Goal: Task Accomplishment & Management: Use online tool/utility

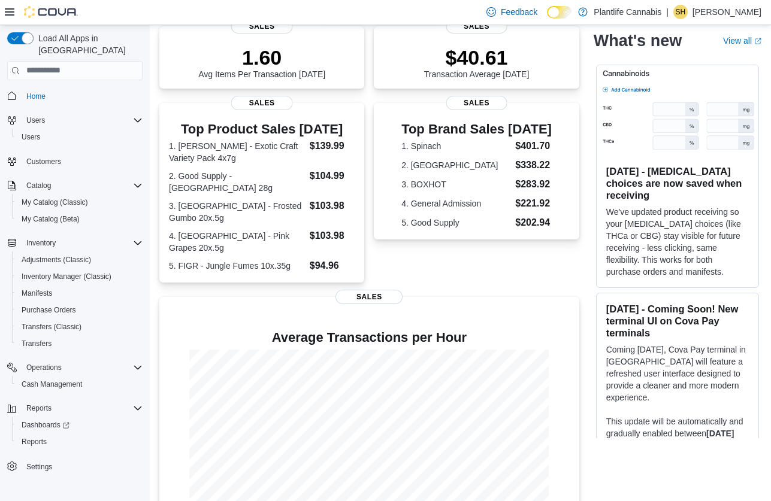
scroll to position [222, 0]
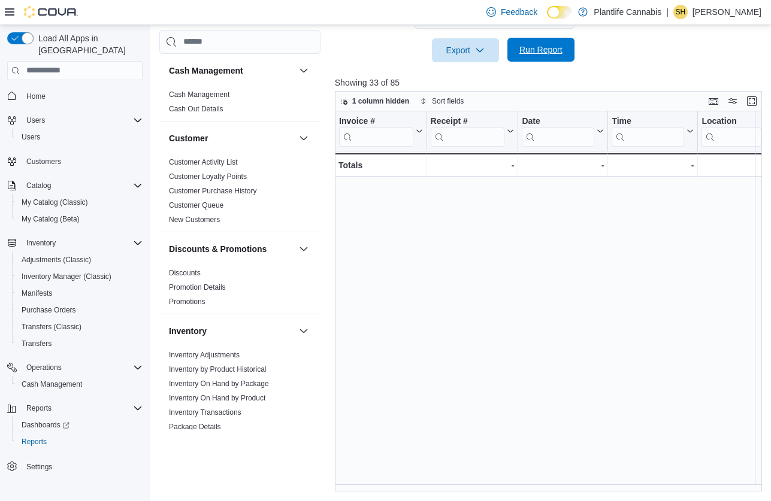
scroll to position [402, 1541]
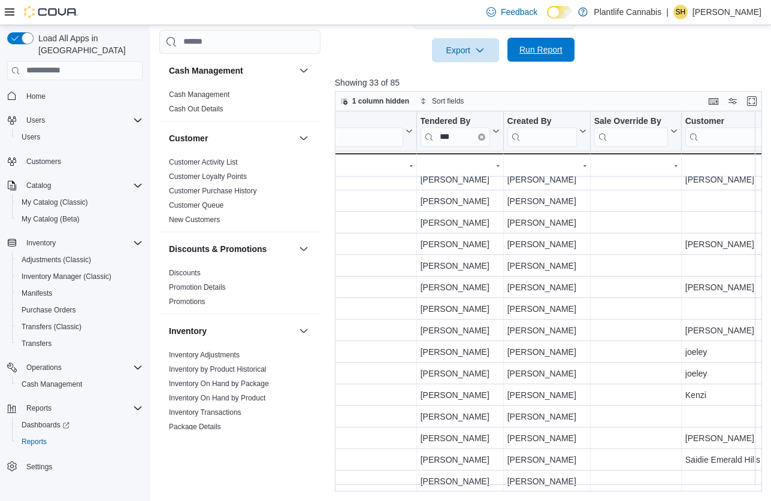
click at [523, 59] on span "Run Report" at bounding box center [540, 50] width 53 height 24
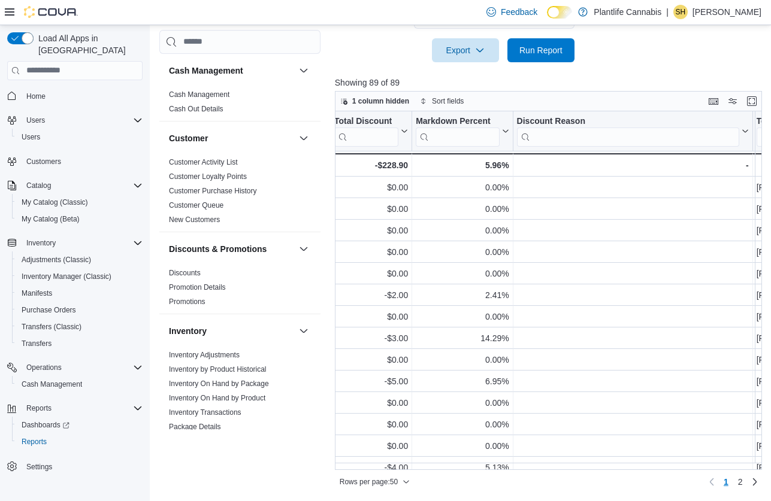
scroll to position [0, 1447]
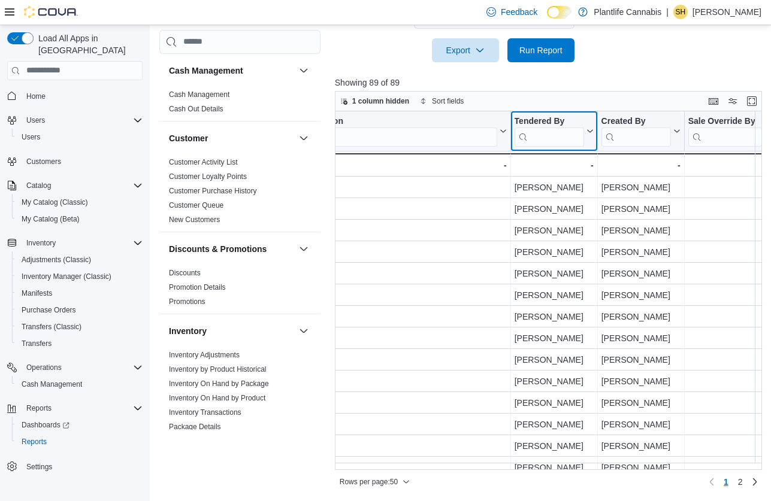
click at [573, 132] on input "search" at bounding box center [548, 136] width 69 height 19
type input "***"
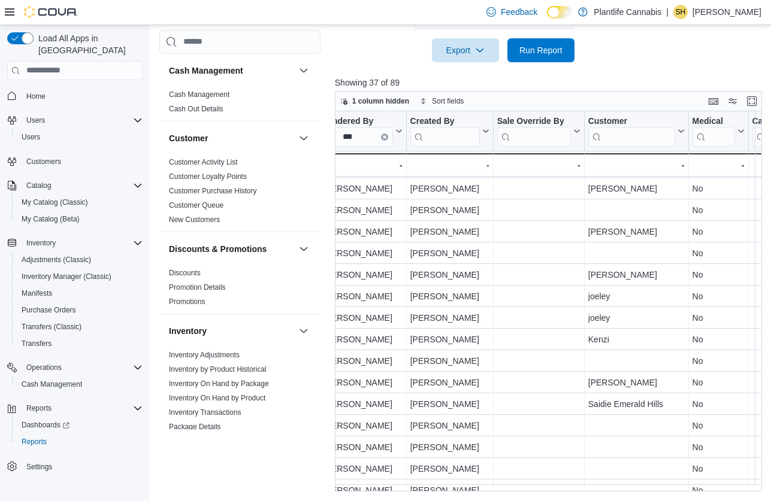
scroll to position [489, 1638]
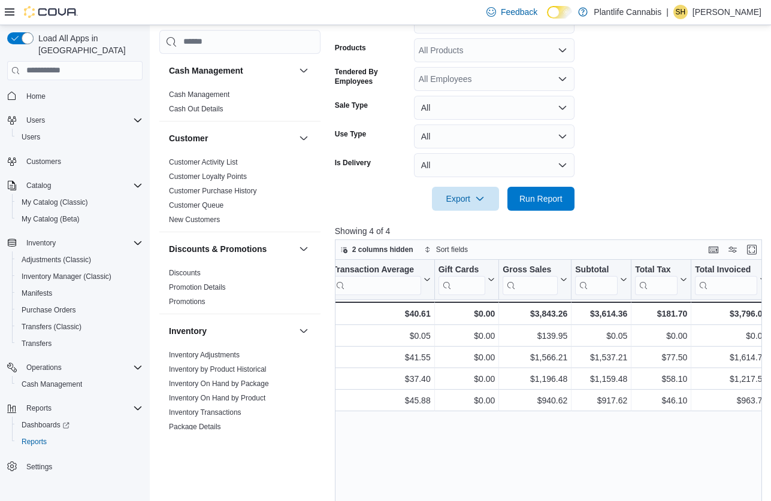
scroll to position [159, 0]
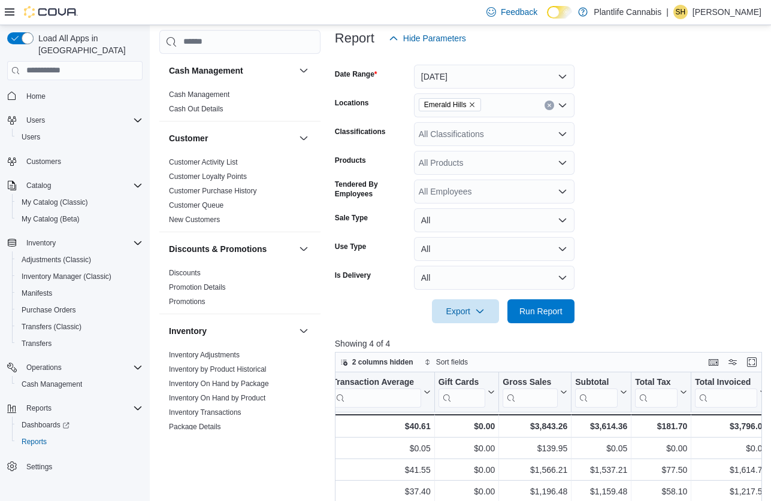
click at [507, 134] on div "All Classifications" at bounding box center [494, 134] width 160 height 24
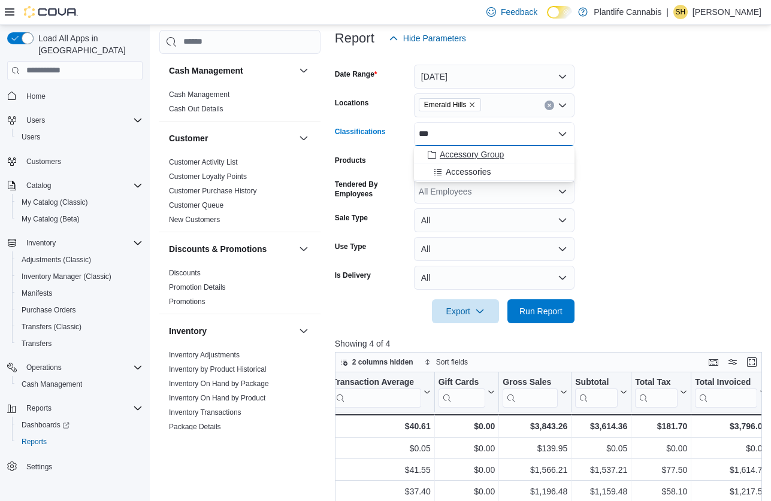
type input "***"
click at [528, 157] on div "Accessory Group" at bounding box center [494, 154] width 146 height 12
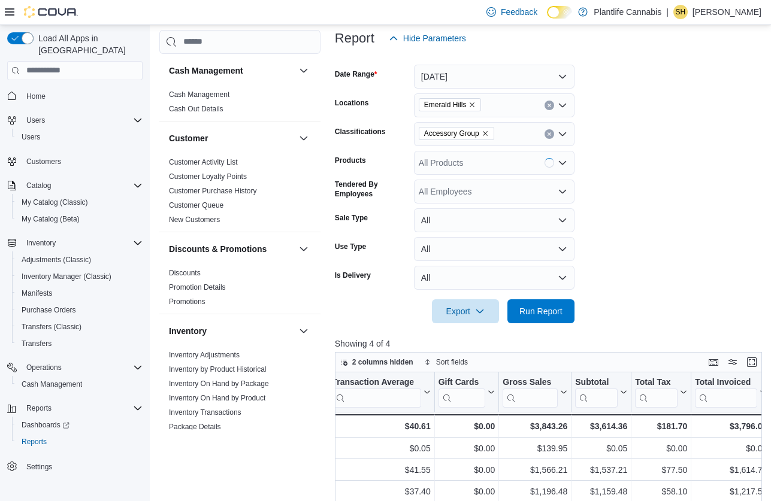
drag, startPoint x: 656, startPoint y: 181, endPoint x: 594, endPoint y: 324, distance: 155.5
click at [656, 184] on form "Date Range Today Locations Emerald Hills Classifications Accessory Group Produc…" at bounding box center [550, 186] width 431 height 273
click at [530, 315] on span "Run Report" at bounding box center [540, 311] width 43 height 12
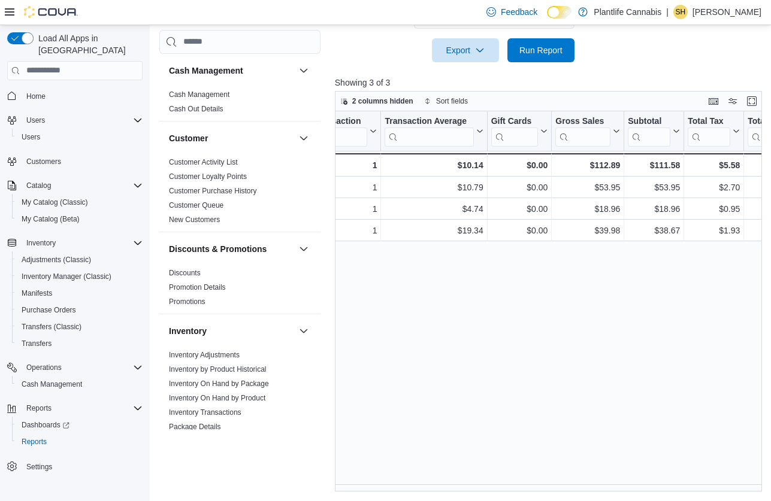
scroll to position [0, 484]
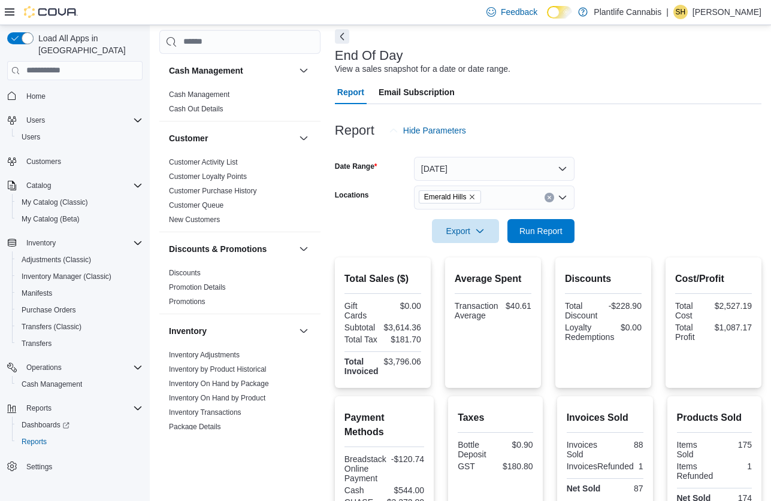
scroll to position [53, 0]
drag, startPoint x: 387, startPoint y: 361, endPoint x: 426, endPoint y: 363, distance: 39.0
click at [427, 363] on div "Total Sales ($) Gift Cards $0.00 Subtotal $3,614.36 Total Tax $181.70 Total Inv…" at bounding box center [383, 323] width 96 height 131
copy div "3,796.06"
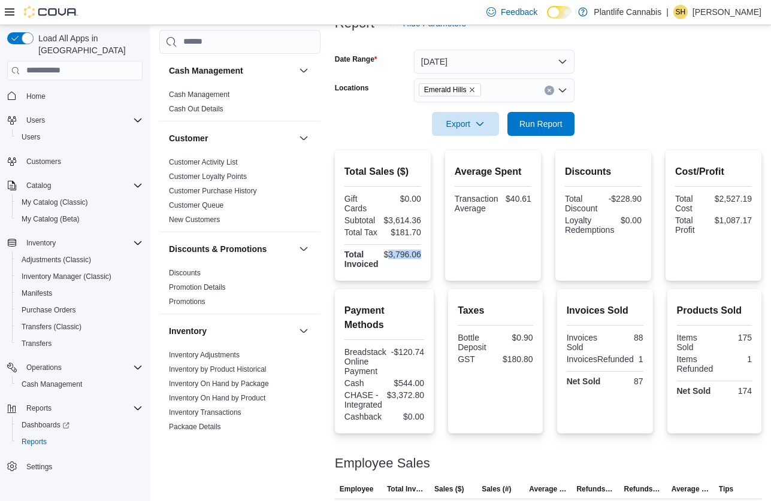
scroll to position [172, 0]
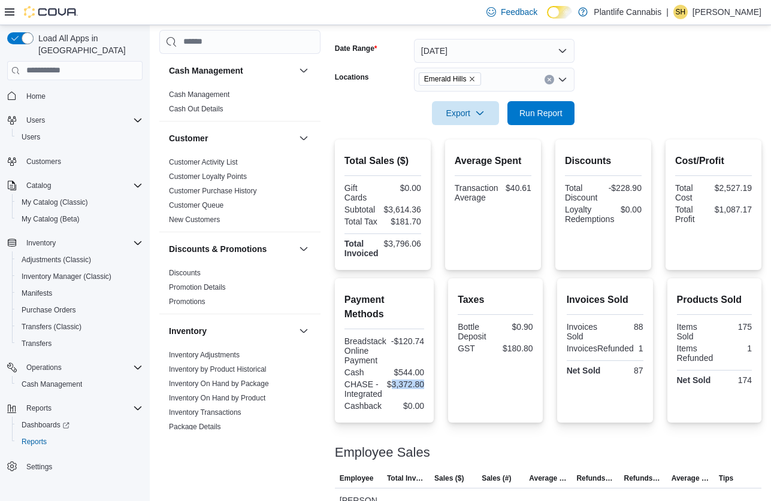
drag, startPoint x: 393, startPoint y: 371, endPoint x: 433, endPoint y: 373, distance: 39.6
click at [433, 373] on div "Payment Methods Breadstack Online Payment -$120.74 Cash $544.00 CHASE - Integra…" at bounding box center [384, 350] width 99 height 144
copy div "3,372.80"
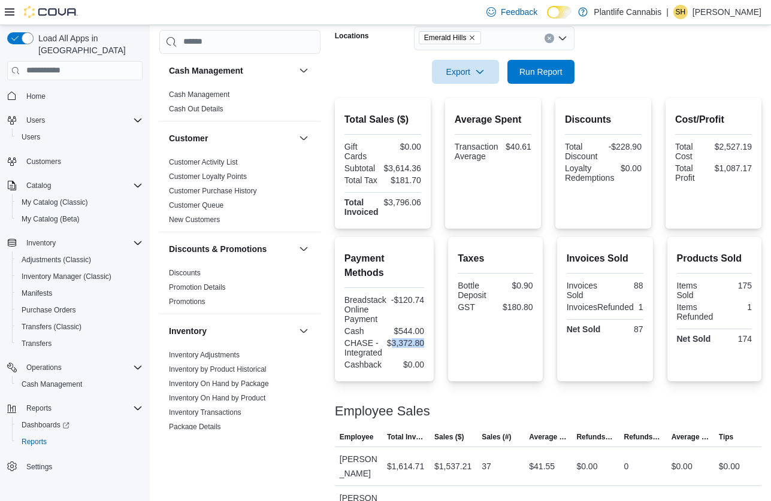
scroll to position [214, 0]
drag, startPoint x: 401, startPoint y: 317, endPoint x: 435, endPoint y: 316, distance: 34.1
click at [433, 316] on div "Payment Methods Breadstack Online Payment -$120.74 Cash $544.00 CHASE - Integra…" at bounding box center [384, 308] width 99 height 144
drag, startPoint x: 395, startPoint y: 287, endPoint x: 441, endPoint y: 288, distance: 45.5
click at [441, 288] on div "Payment Methods Breadstack Online Payment -$120.74 Cash $544.00 CHASE - Integra…" at bounding box center [548, 308] width 426 height 144
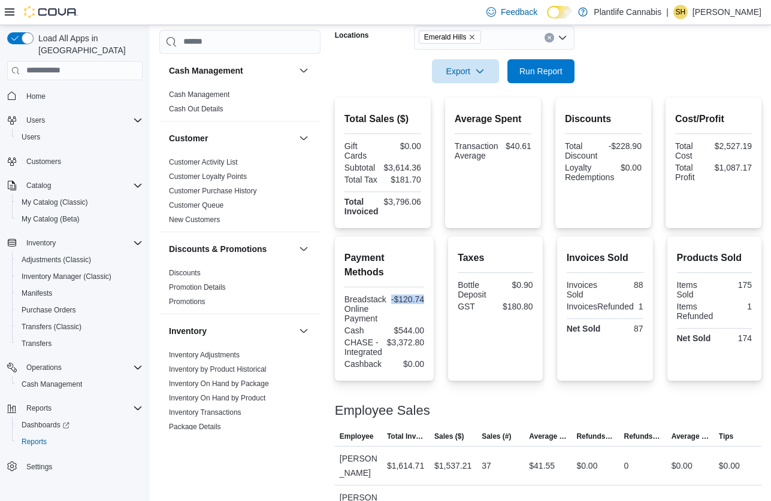
copy div "-$120.74"
